Goal: Book appointment/travel/reservation

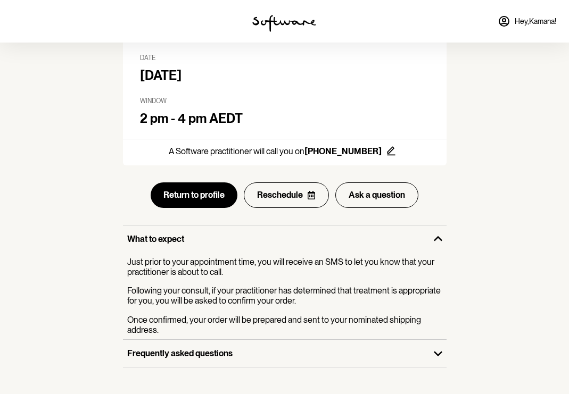
scroll to position [100, 0]
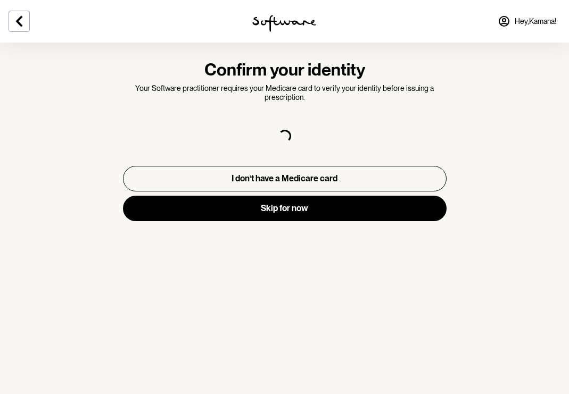
select select "F"
